Goal: Check status: Check status

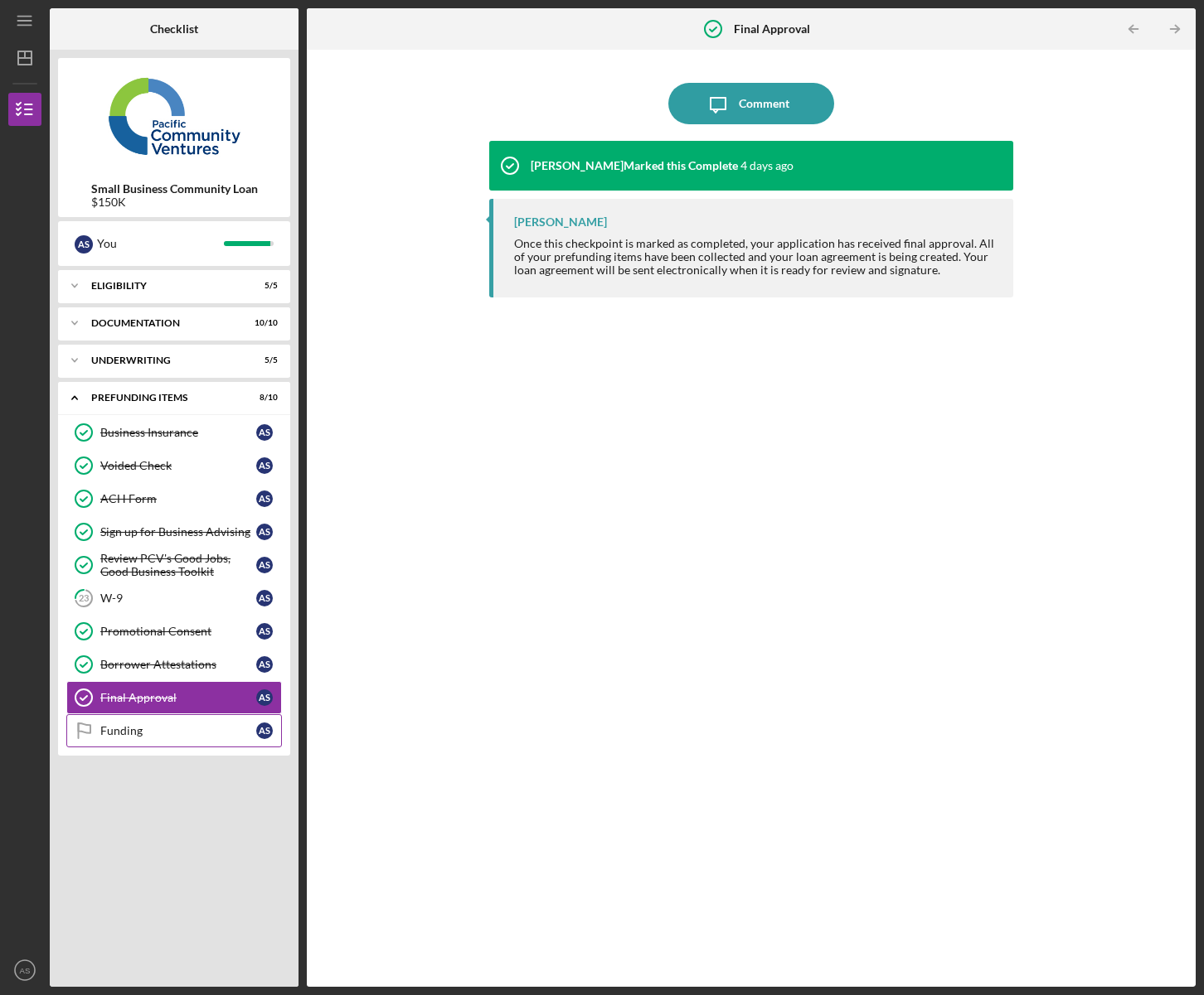
click at [143, 736] on div "Funding" at bounding box center [178, 730] width 156 height 13
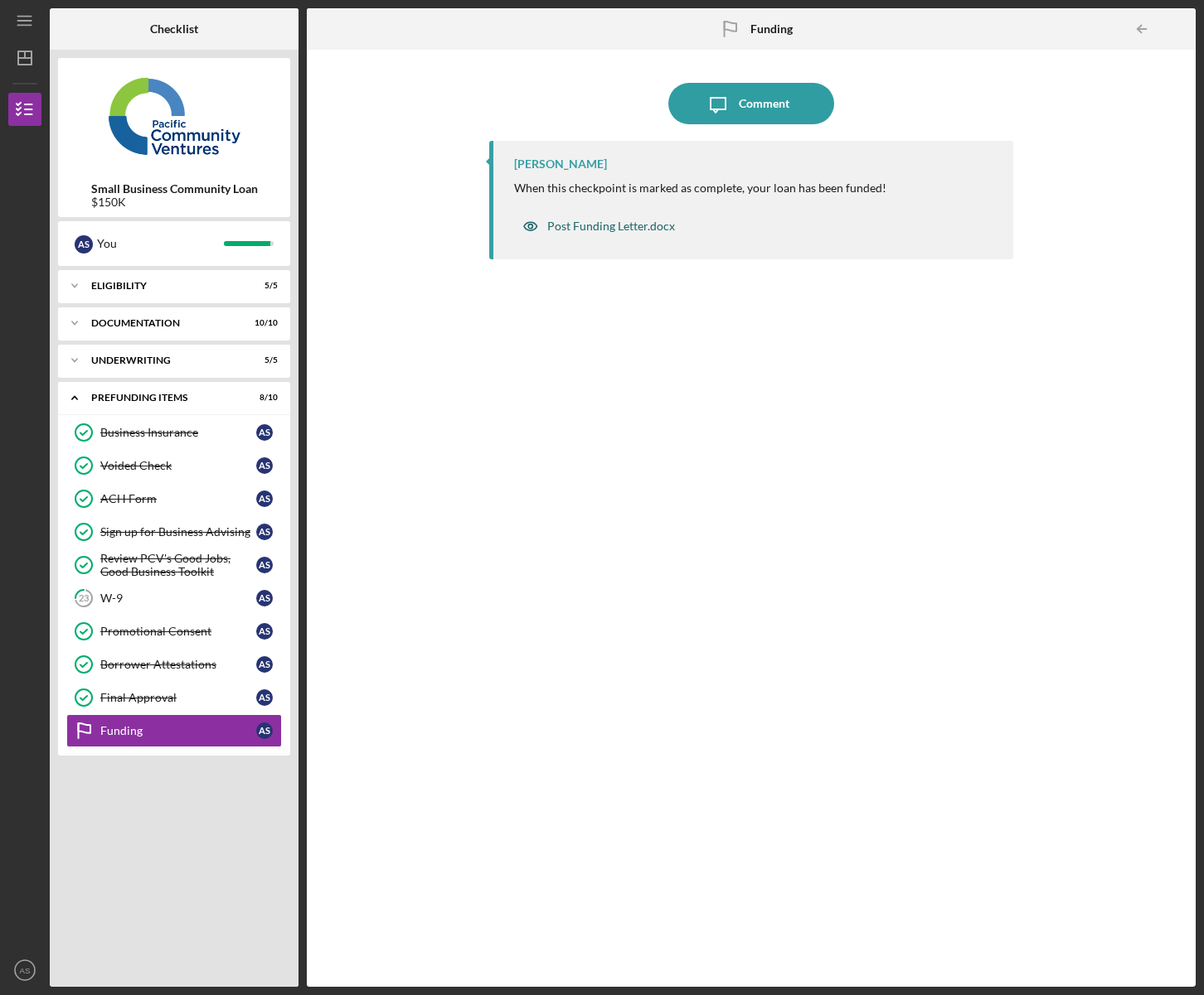
click at [638, 221] on div "Post Funding Letter.docx" at bounding box center [611, 226] width 127 height 13
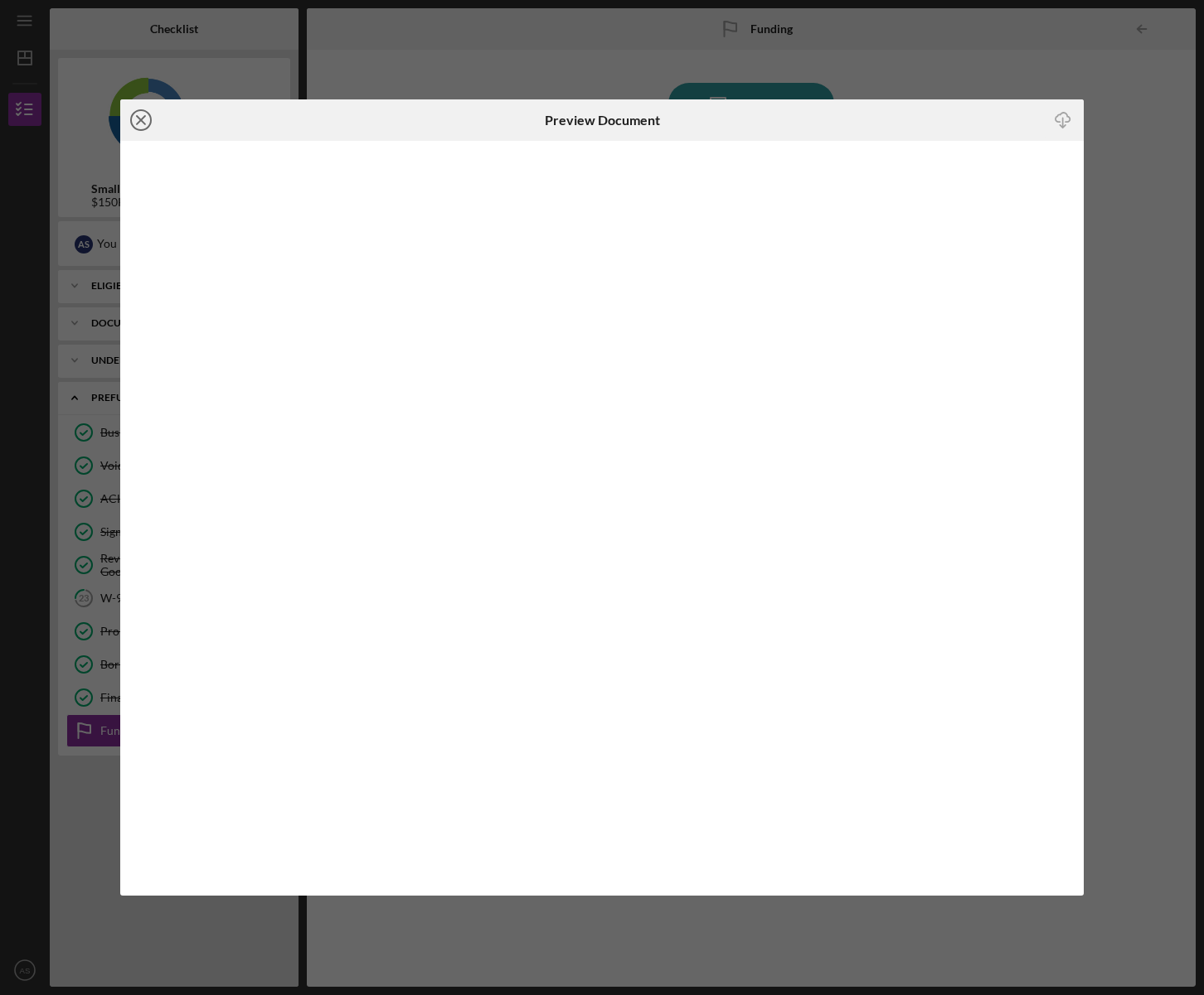
click at [139, 114] on icon "Icon/Close" at bounding box center [140, 120] width 42 height 41
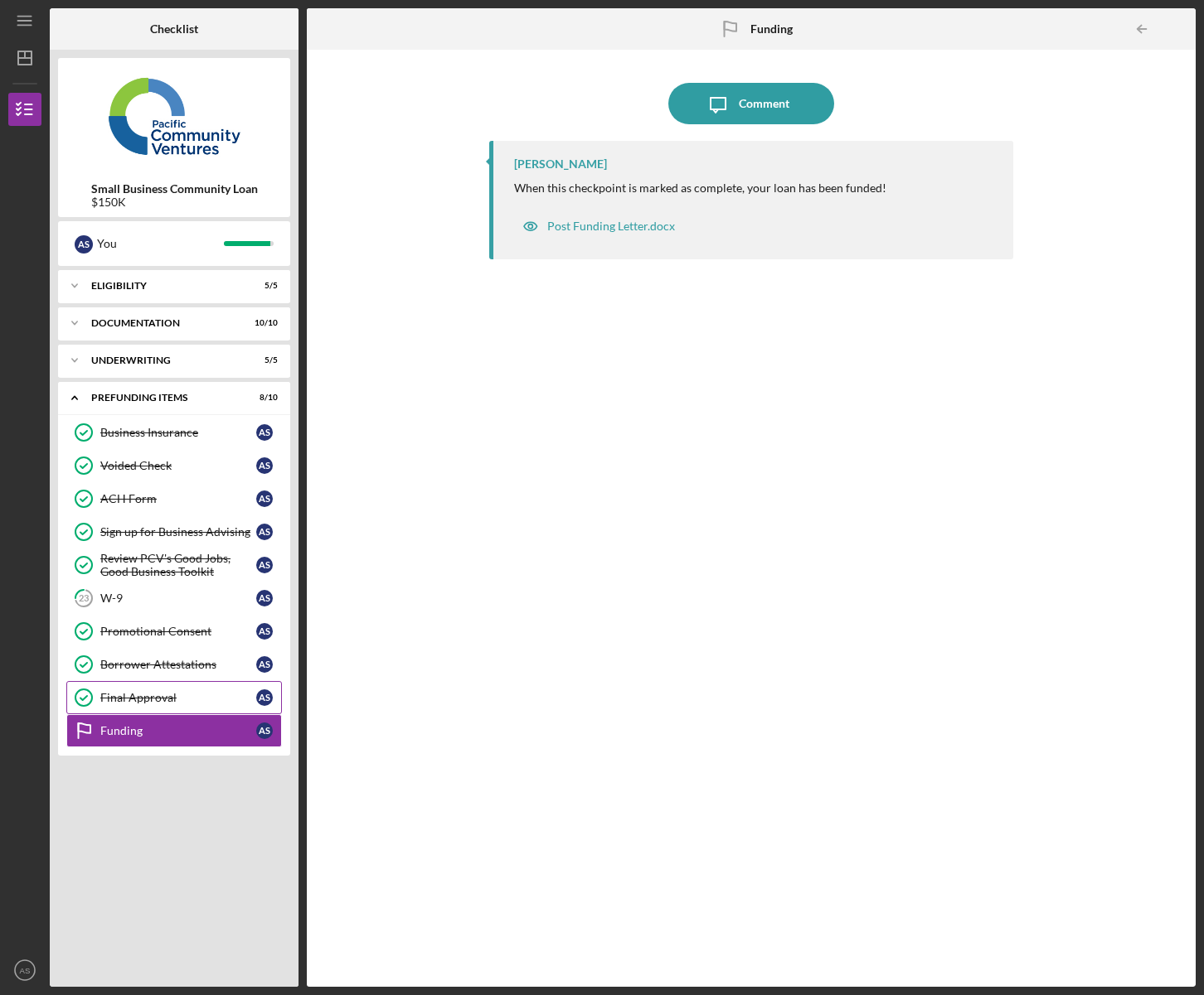
click at [141, 706] on link "Final Approval Final Approval A S" at bounding box center [174, 698] width 216 height 33
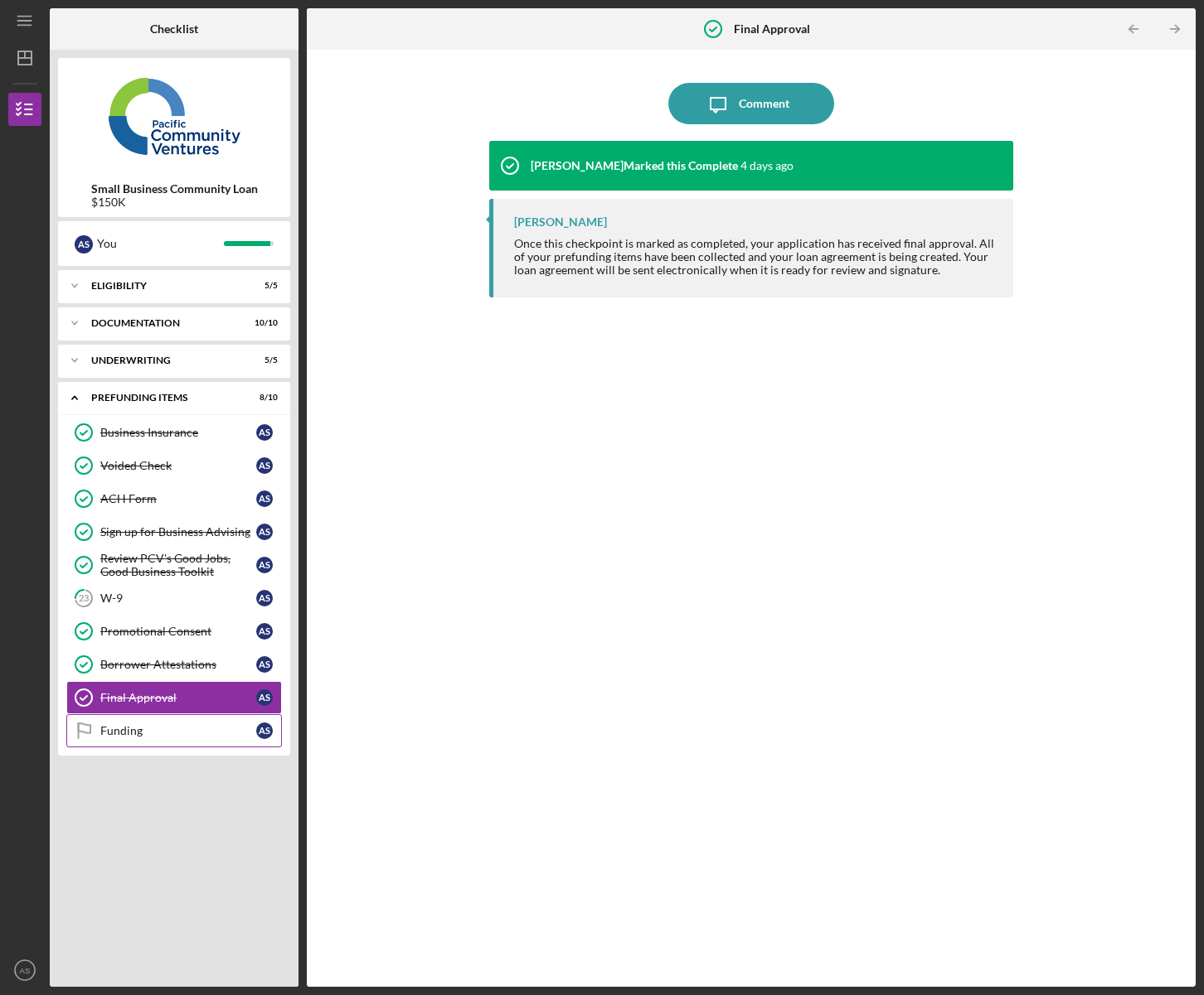
click at [160, 745] on link "Funding Funding A S" at bounding box center [174, 731] width 216 height 33
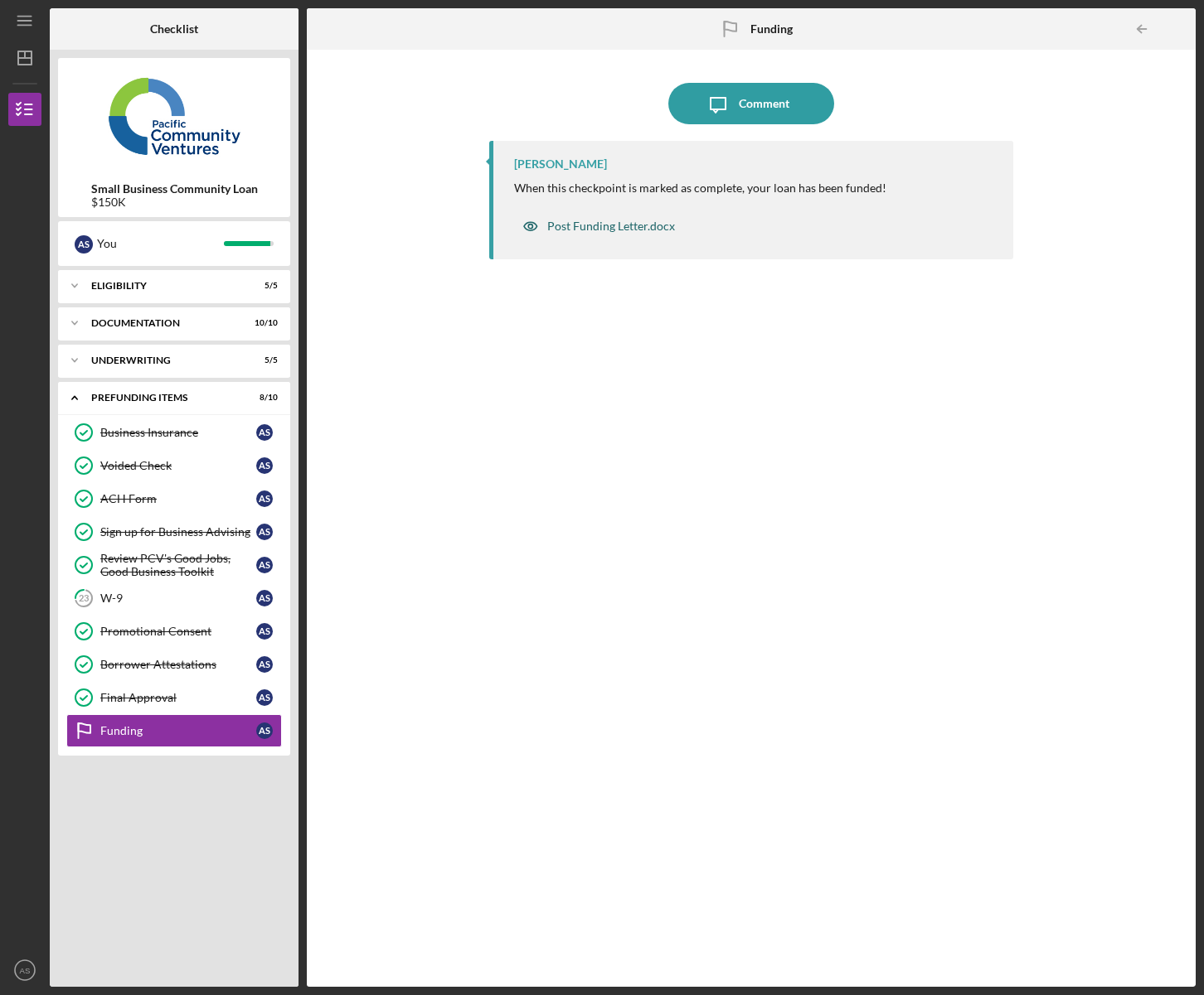
click at [626, 222] on div "Post Funding Letter.docx" at bounding box center [611, 226] width 127 height 13
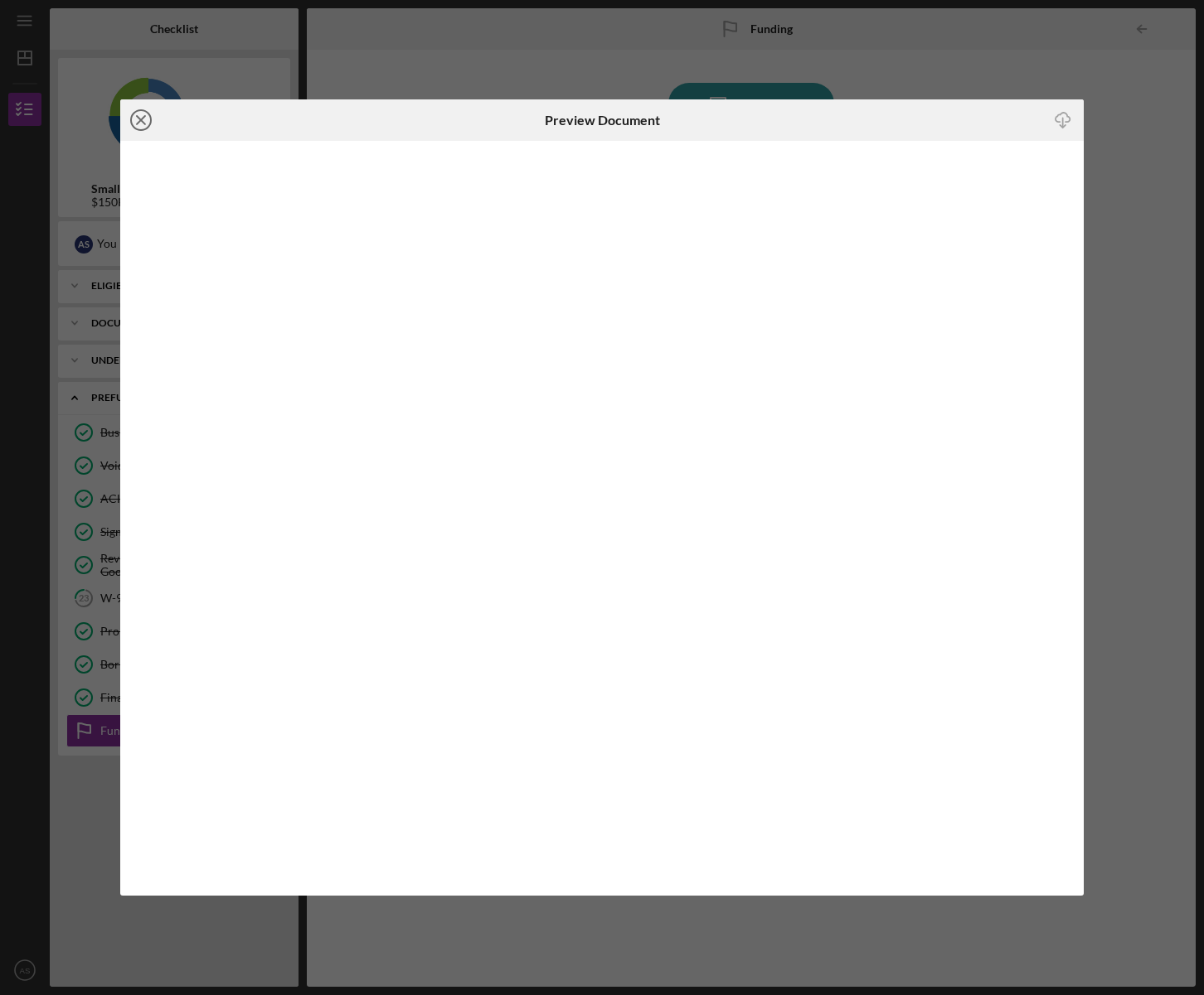
click at [138, 125] on icon "Icon/Close" at bounding box center [140, 120] width 42 height 41
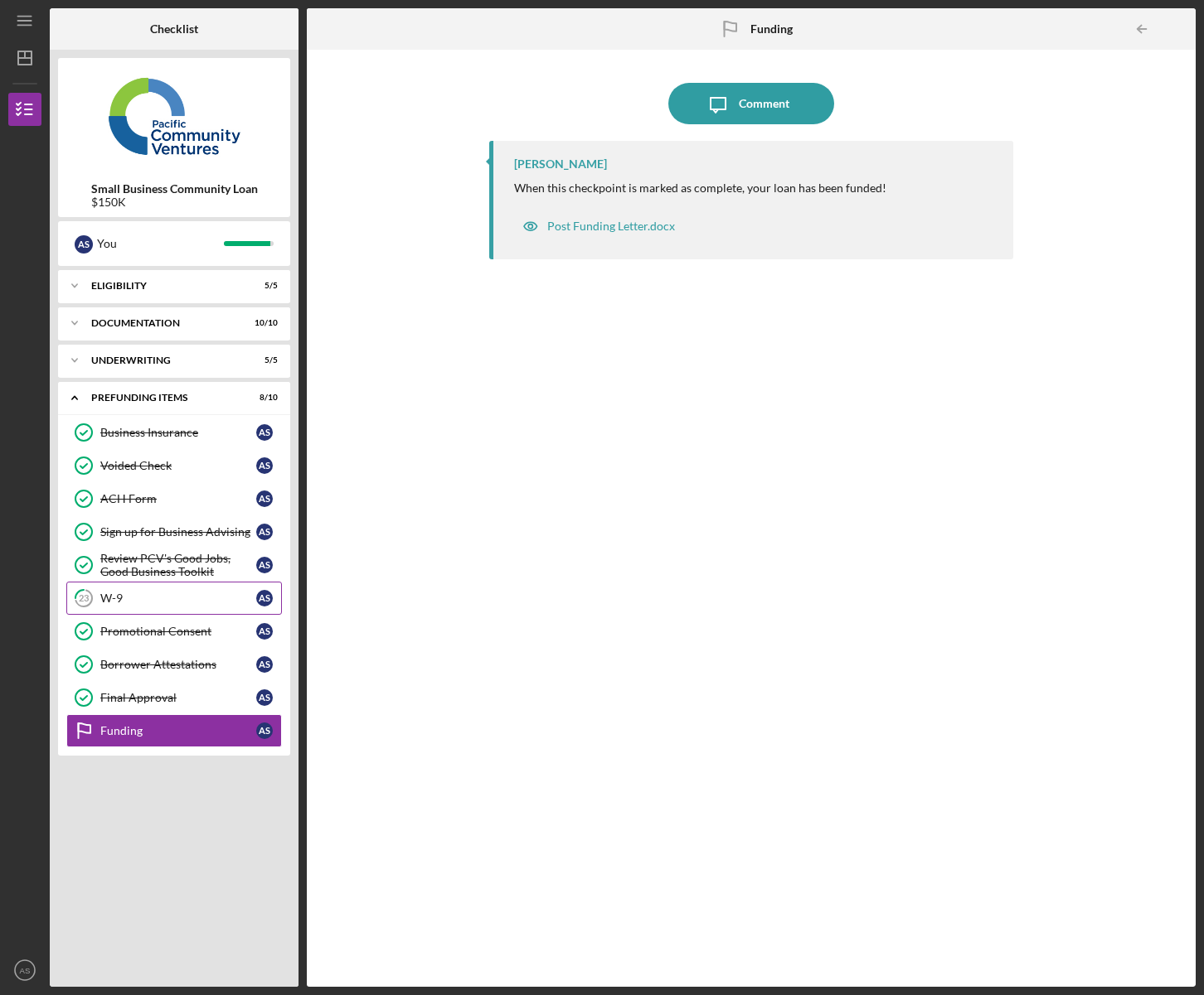
click at [160, 610] on link "23 W-9 A S" at bounding box center [174, 598] width 216 height 33
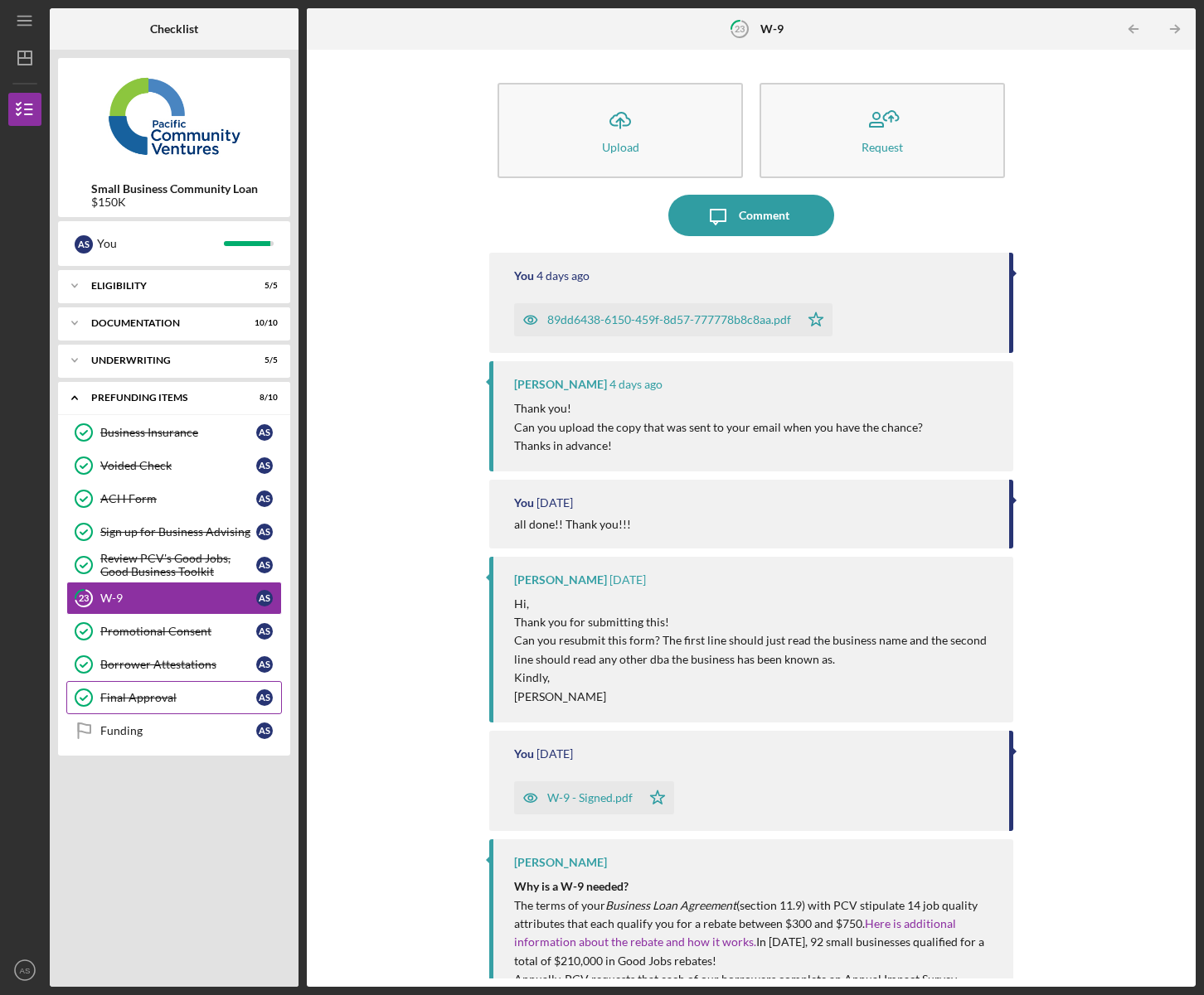
click at [143, 705] on link "Final Approval Final Approval A S" at bounding box center [174, 698] width 216 height 33
